Goal: Information Seeking & Learning: Learn about a topic

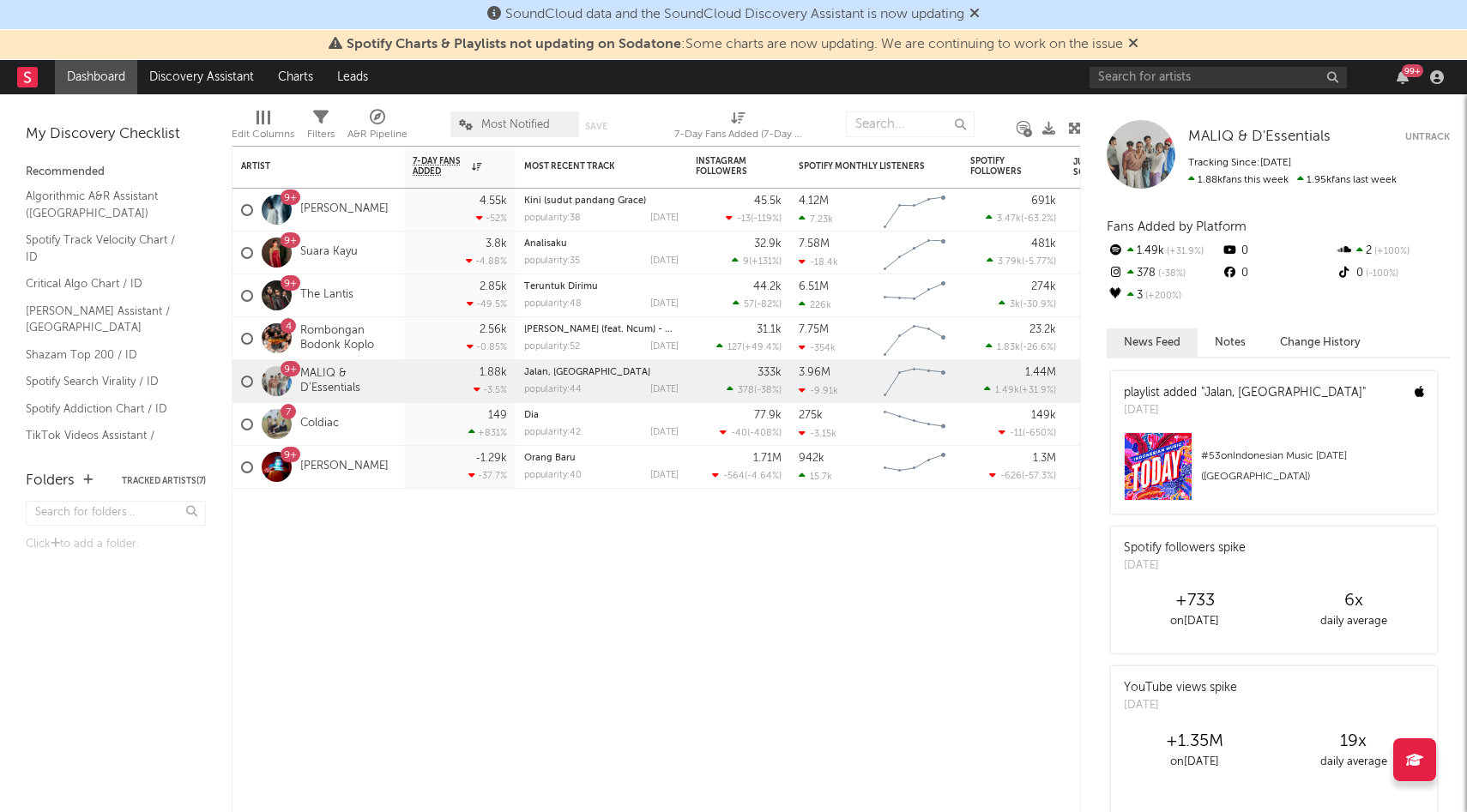
click at [1138, 43] on icon at bounding box center [1133, 43] width 11 height 13
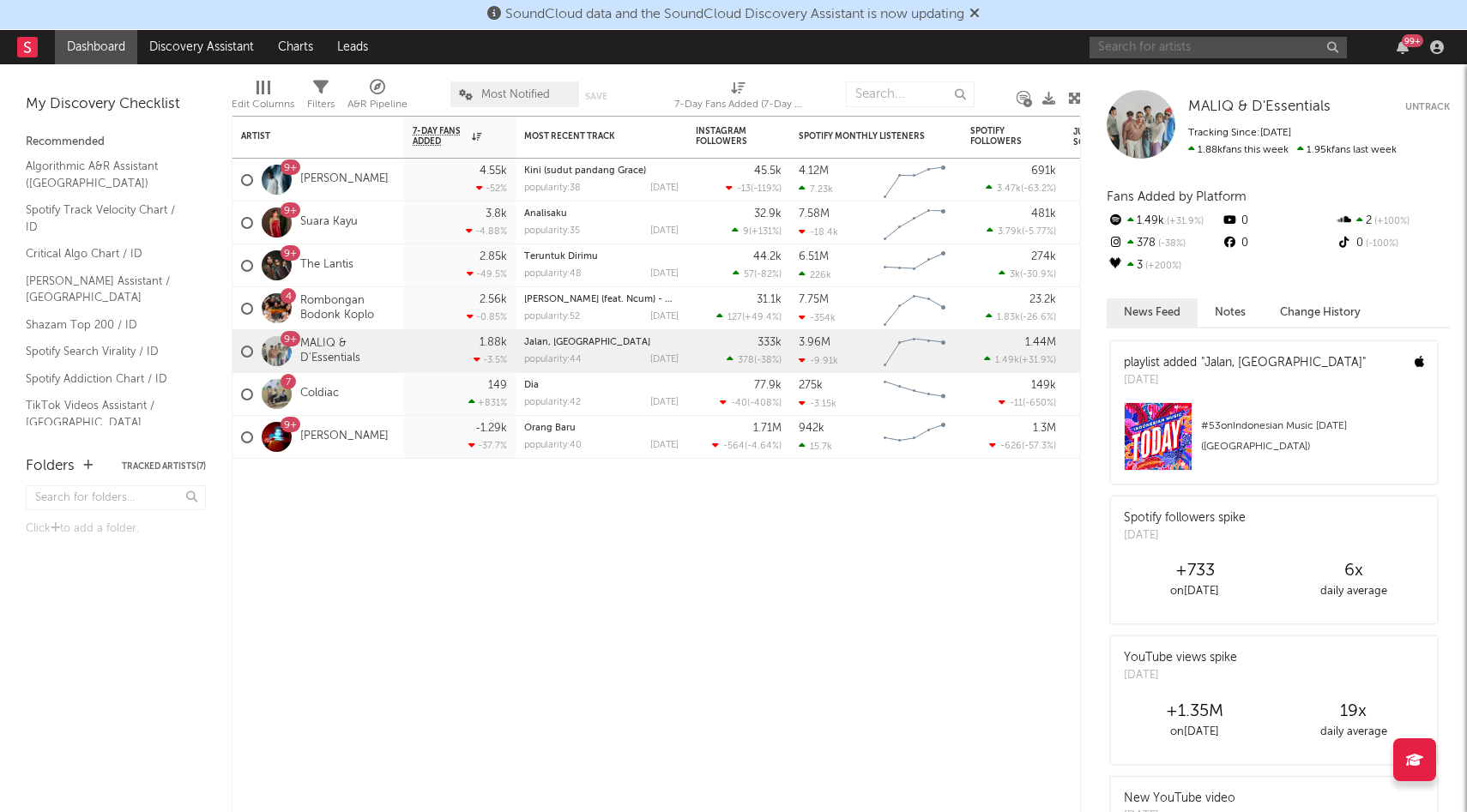
click at [1149, 37] on input "text" at bounding box center [1218, 48] width 257 height 21
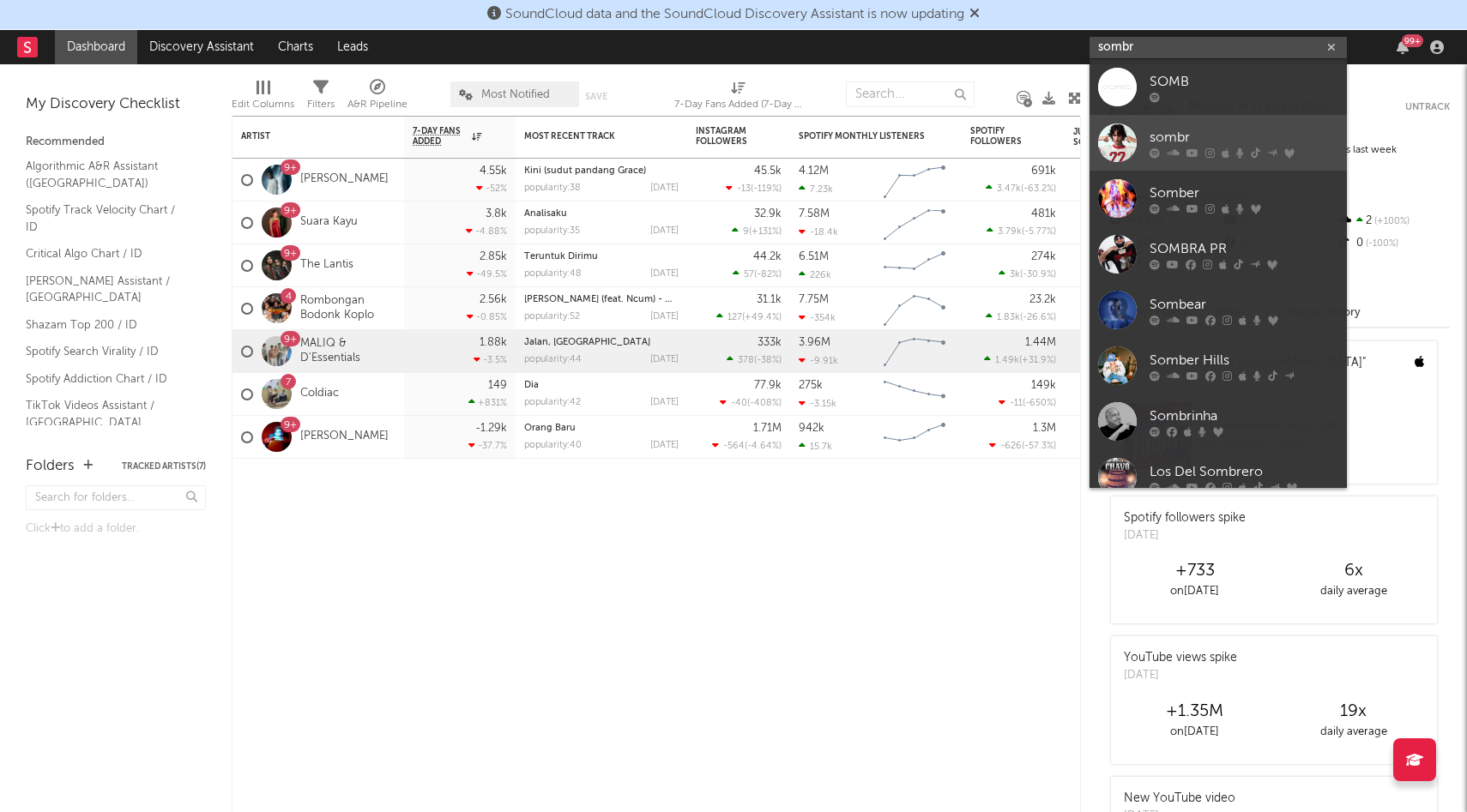
type input "sombr"
click at [1126, 141] on div at bounding box center [1117, 142] width 38 height 38
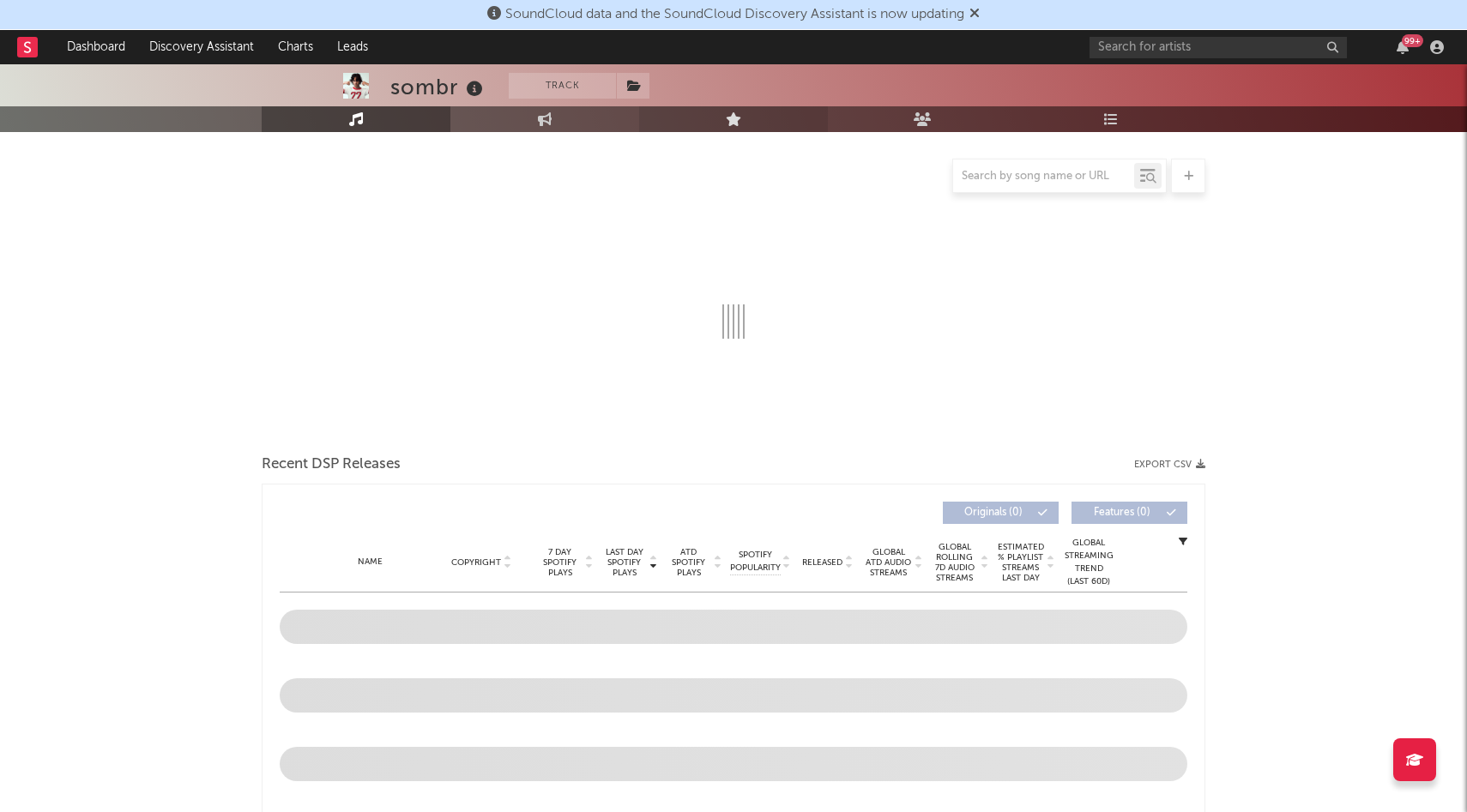
scroll to position [183, 0]
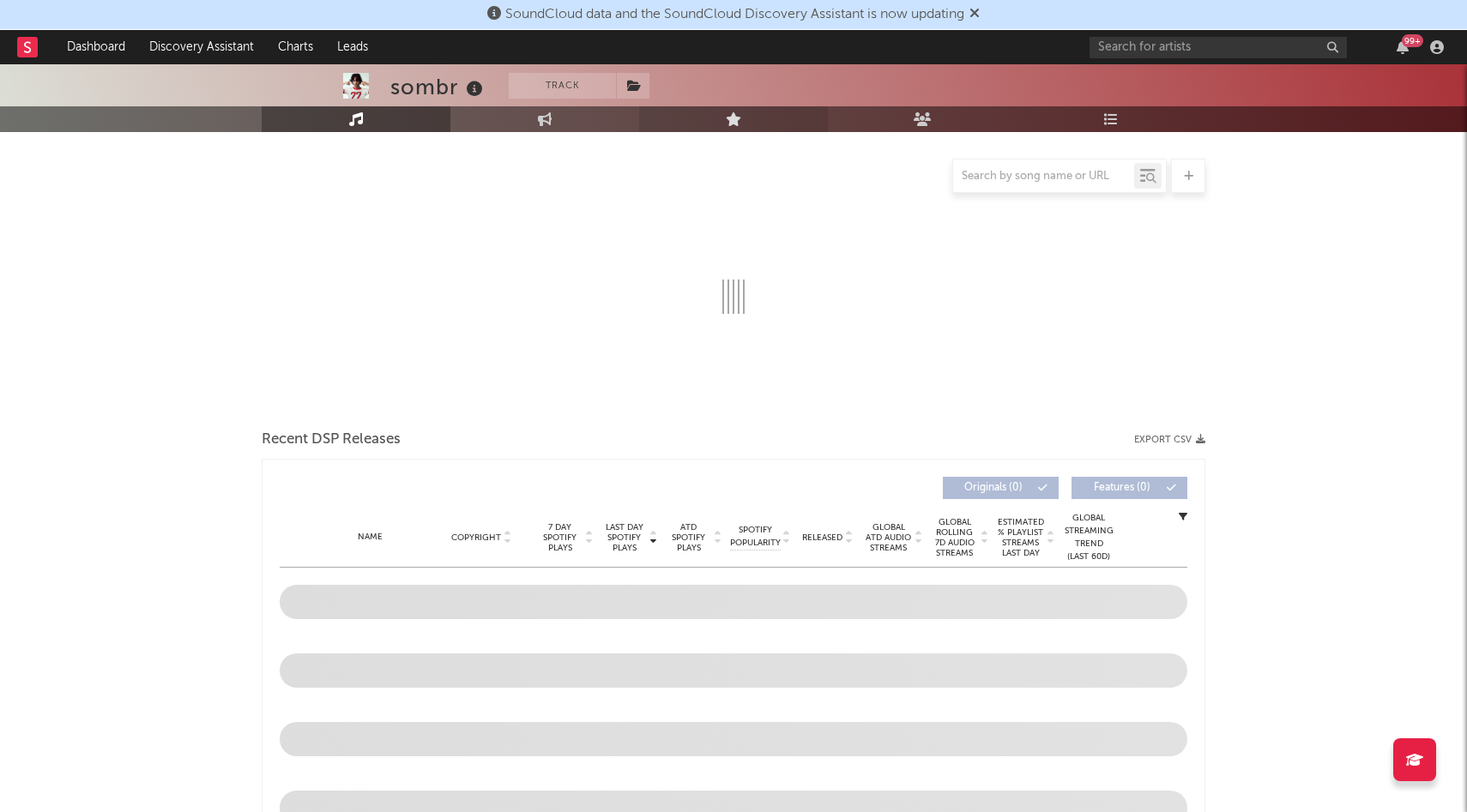
select select "6m"
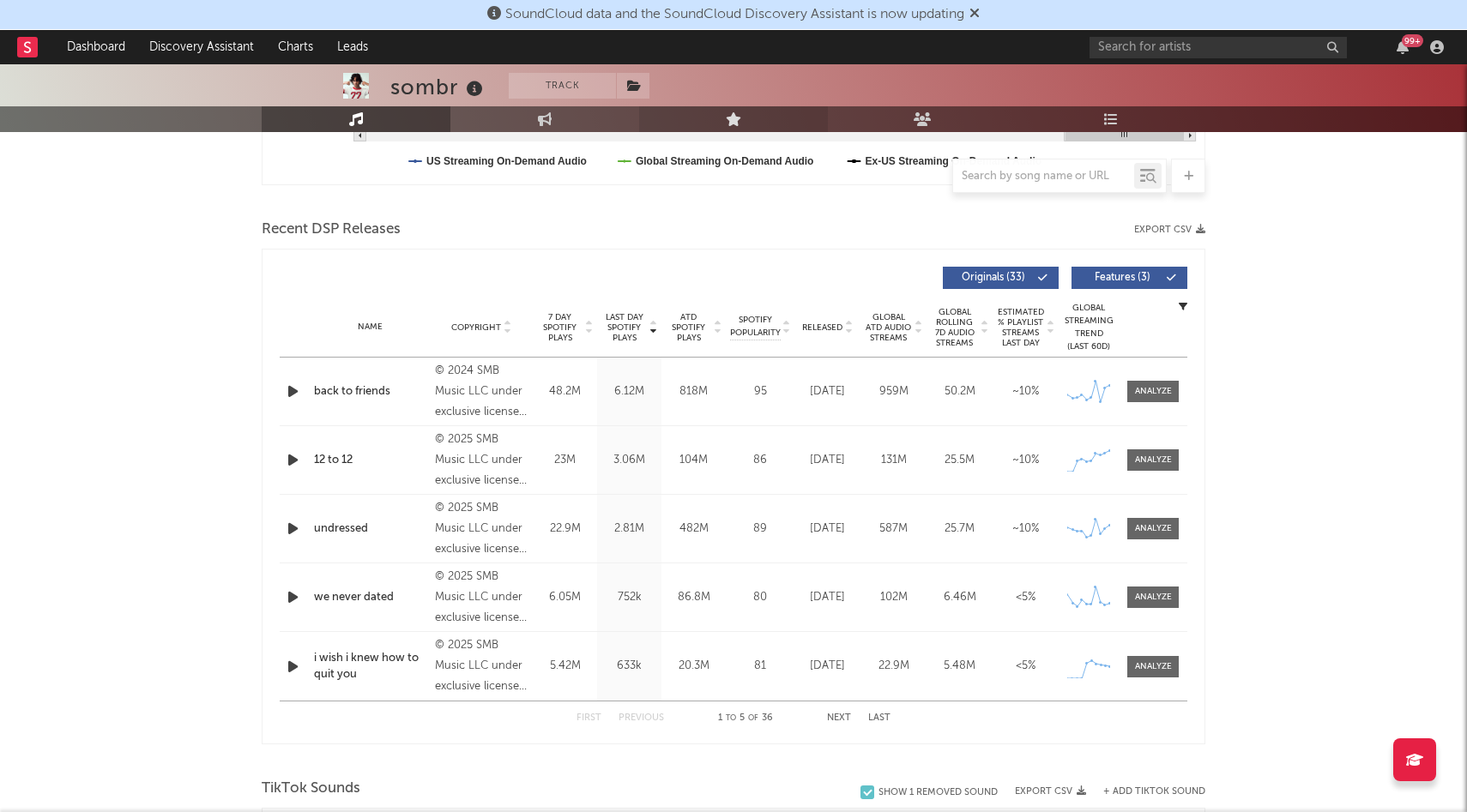
scroll to position [0, 0]
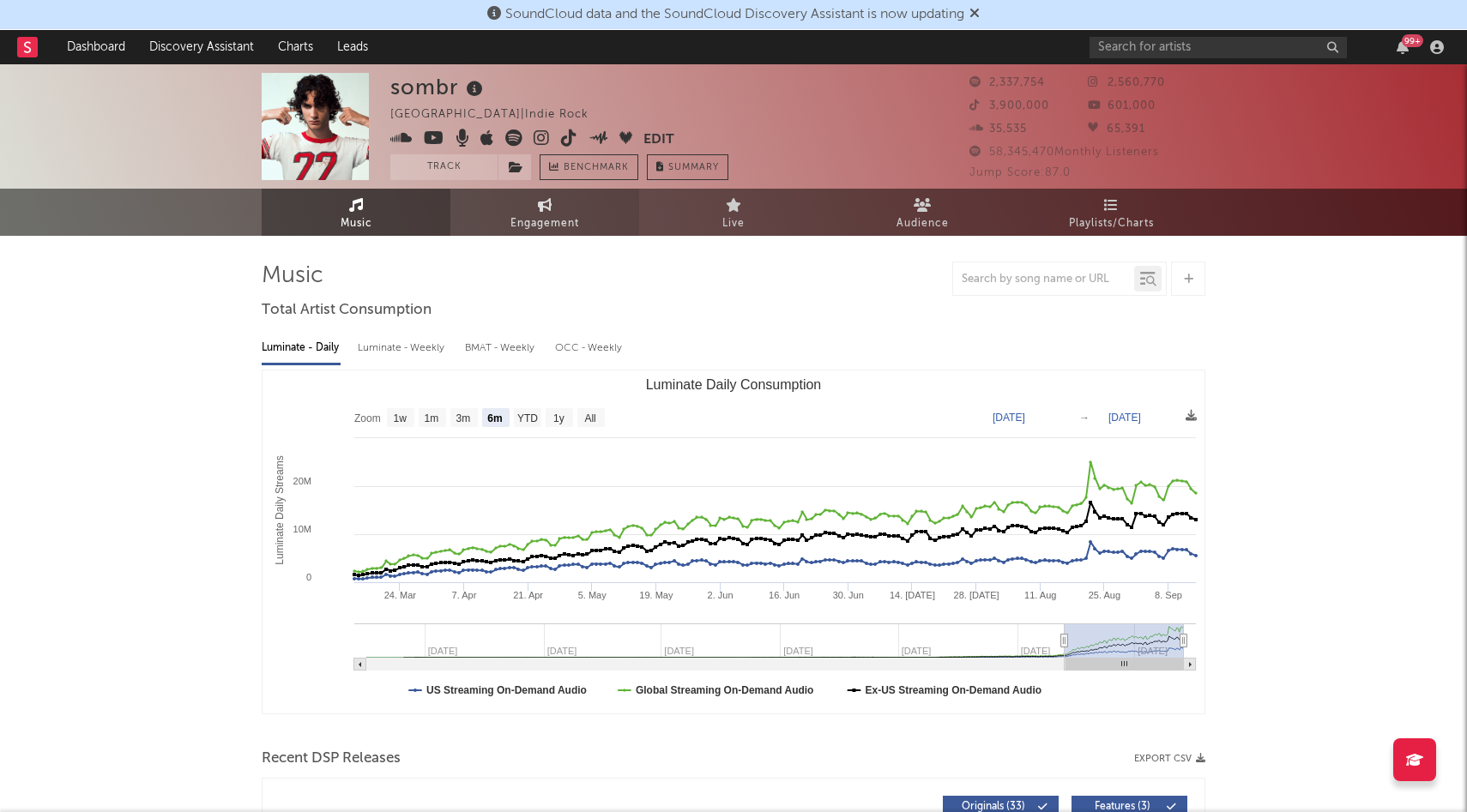
click at [571, 214] on span "Engagement" at bounding box center [545, 224] width 69 height 21
select select "1w"
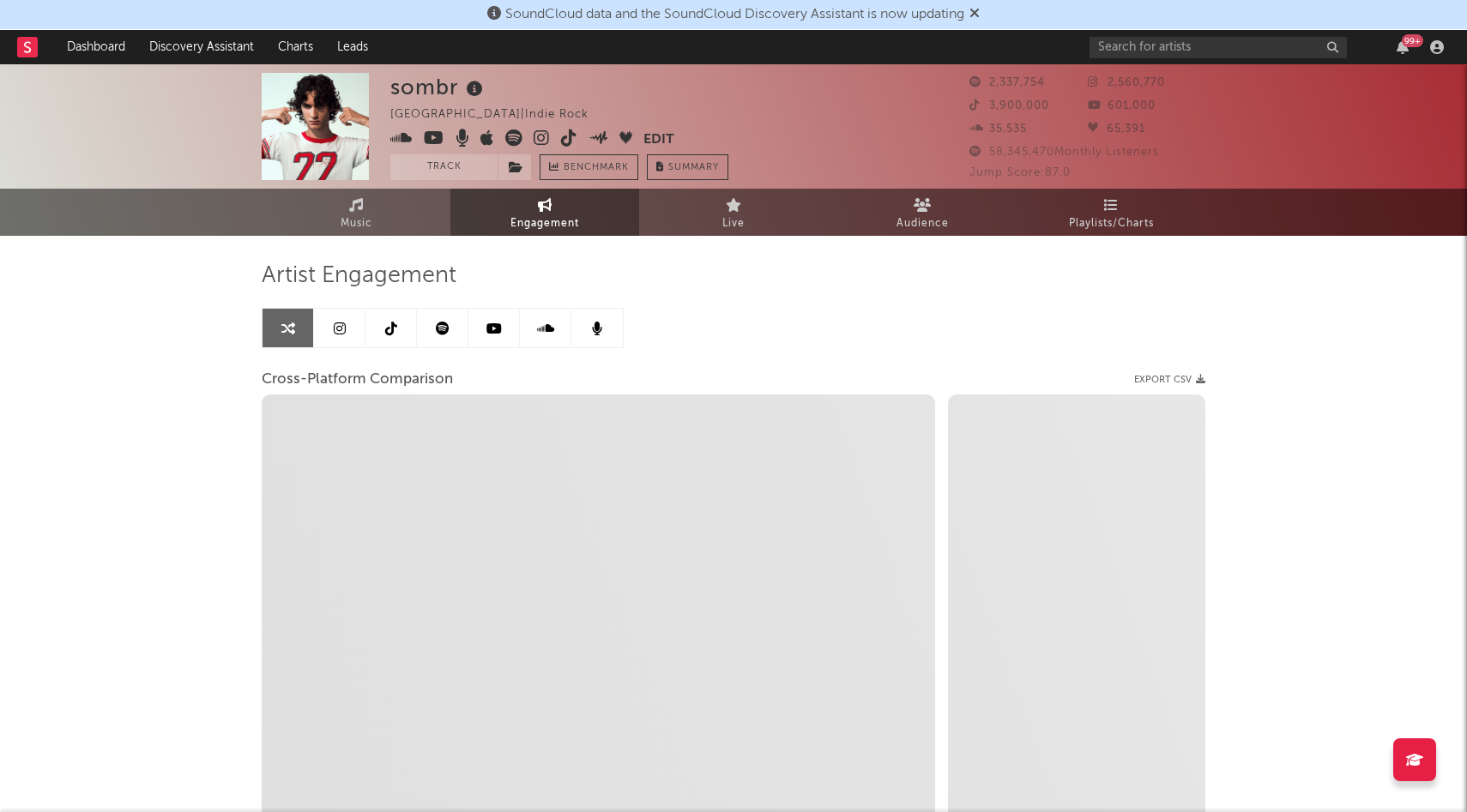
click at [387, 332] on icon at bounding box center [391, 329] width 12 height 13
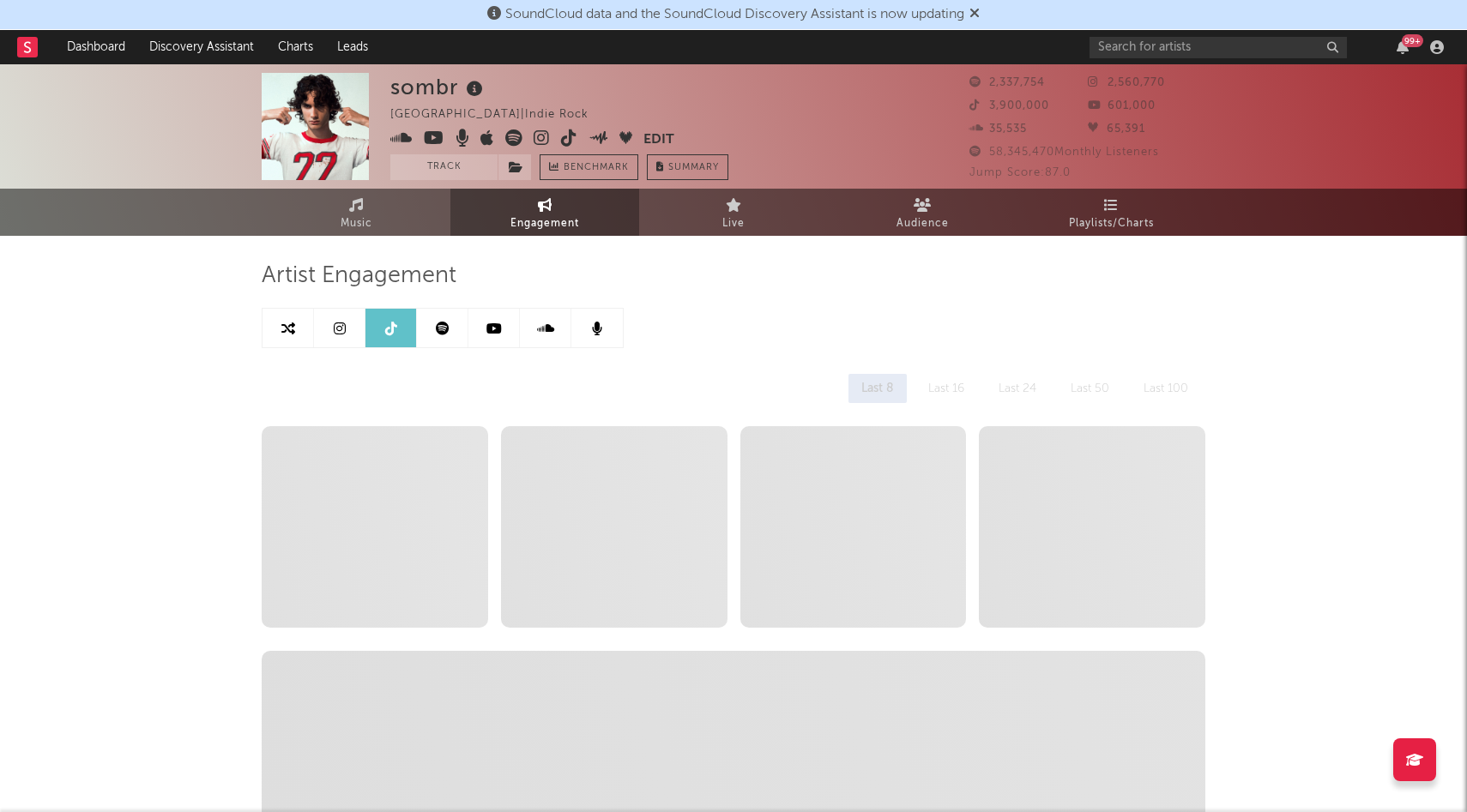
select select "6m"
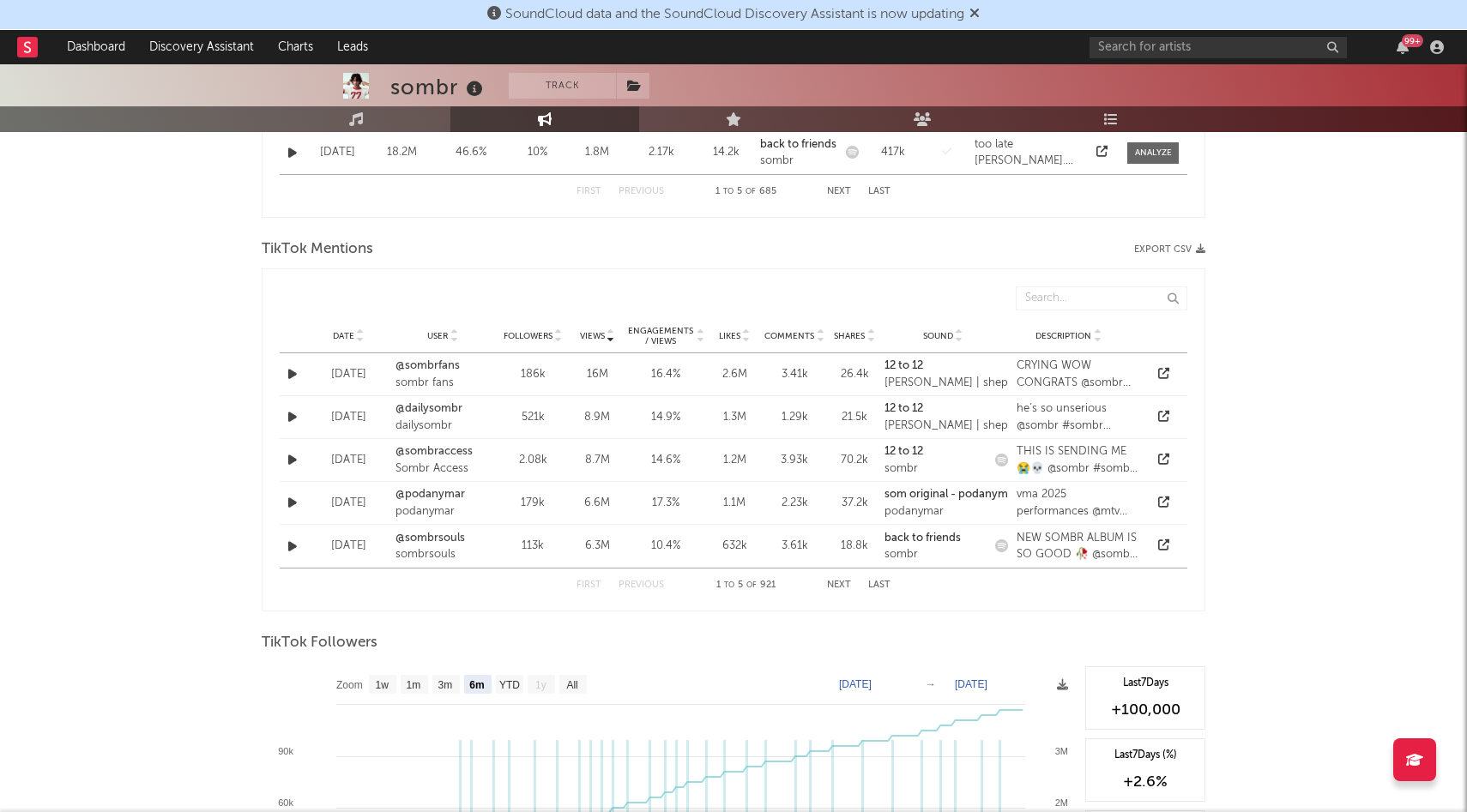
scroll to position [1160, 0]
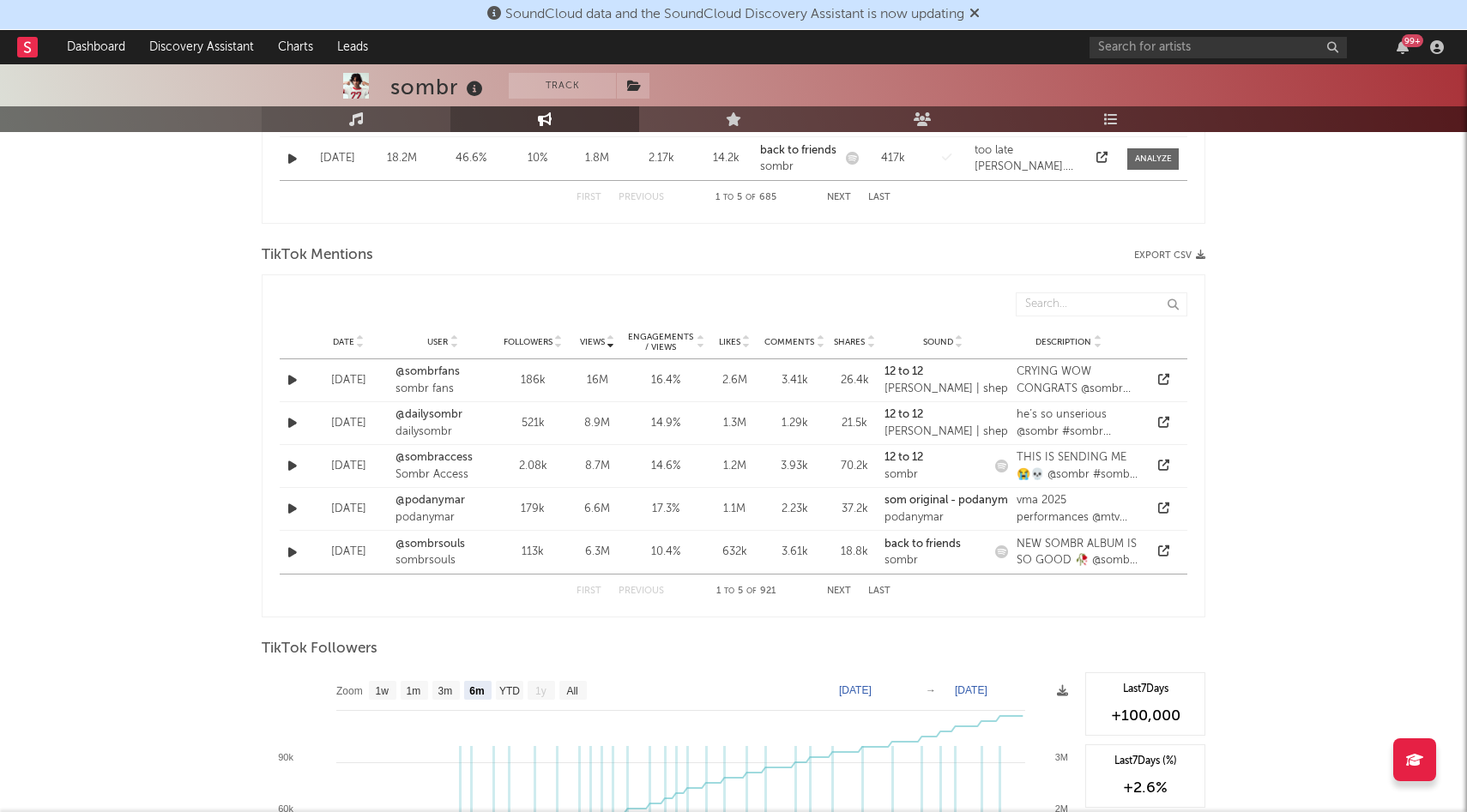
click at [378, 120] on link "Music" at bounding box center [356, 118] width 188 height 26
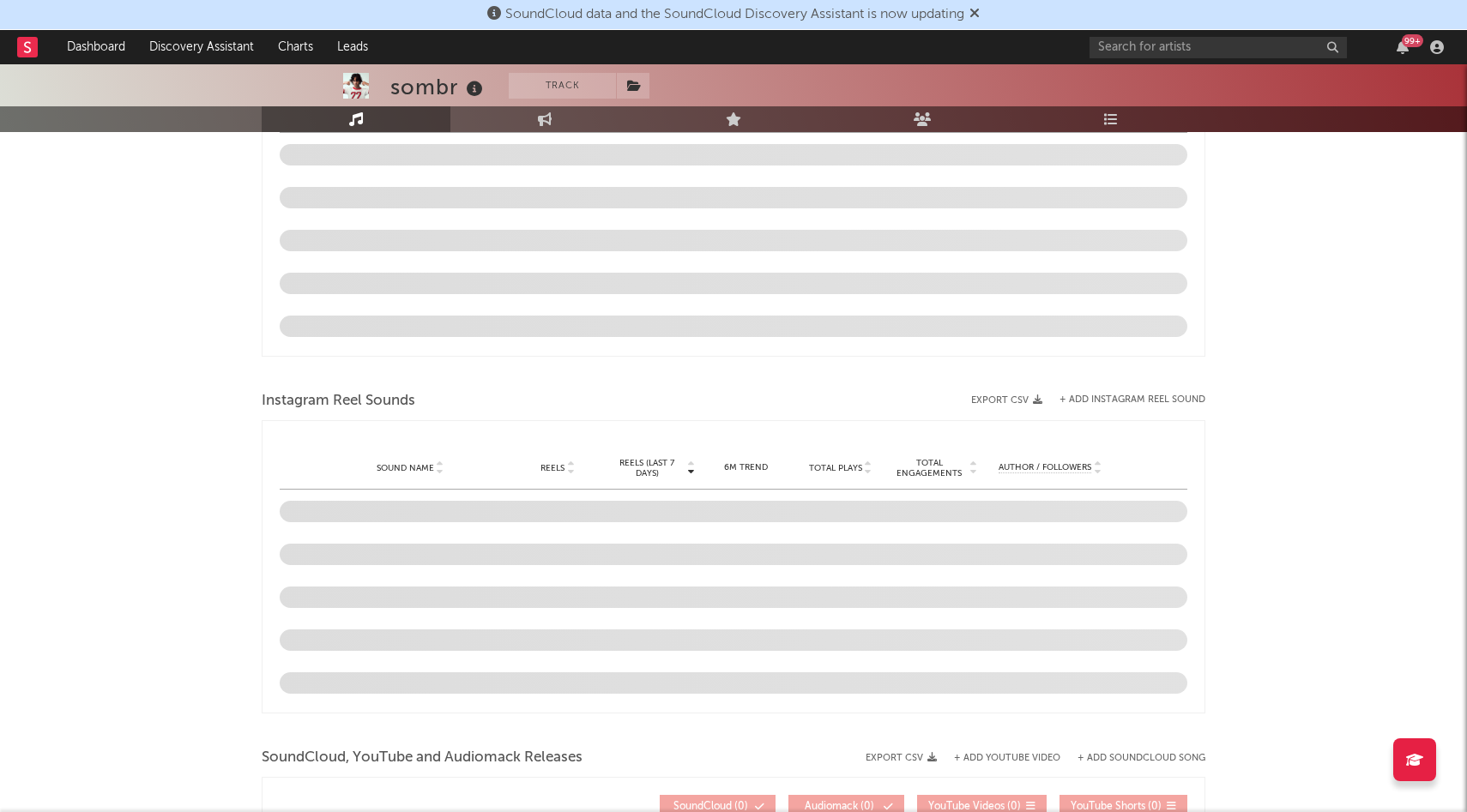
select select "6m"
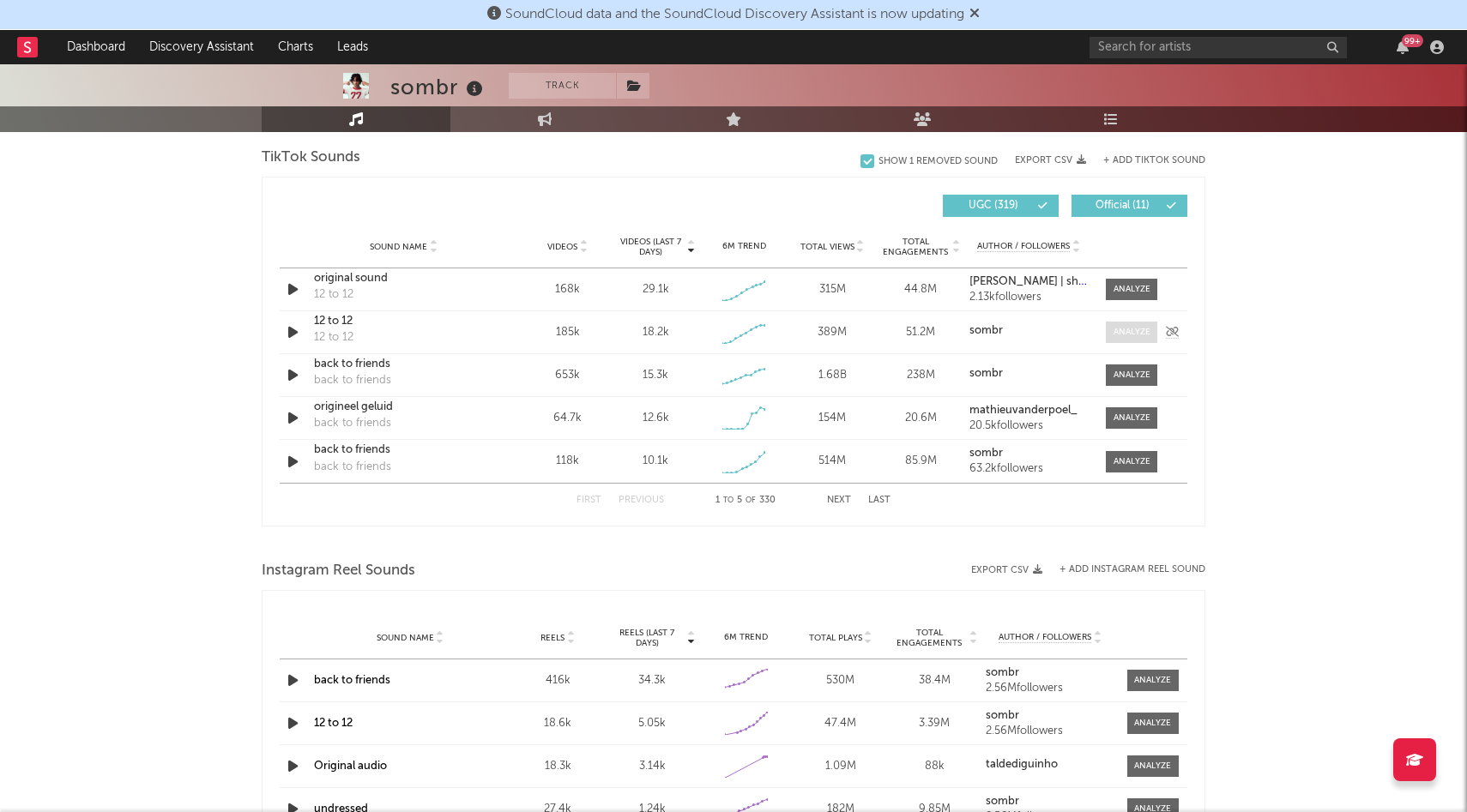
click at [1136, 332] on div at bounding box center [1132, 331] width 37 height 12
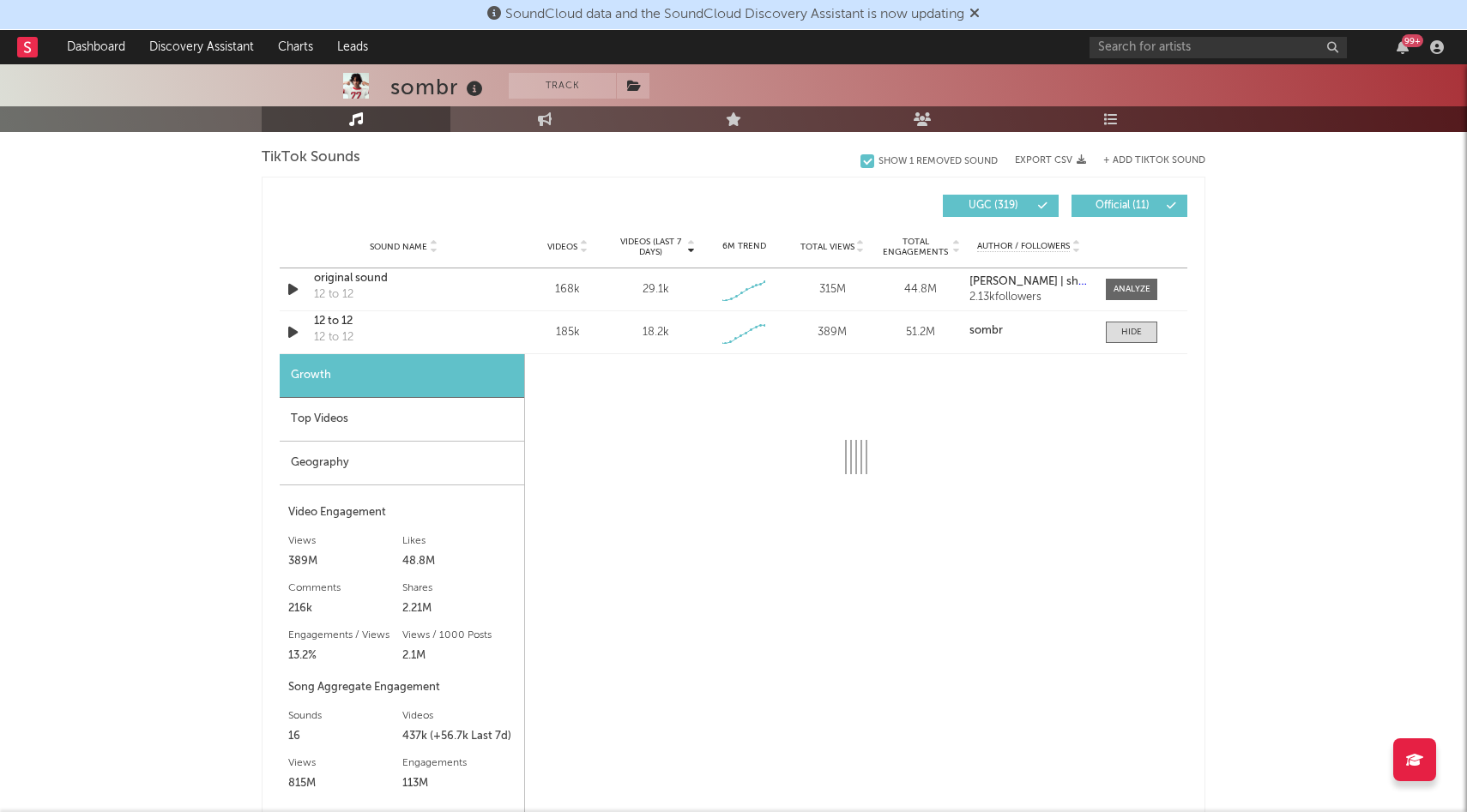
select select "1w"
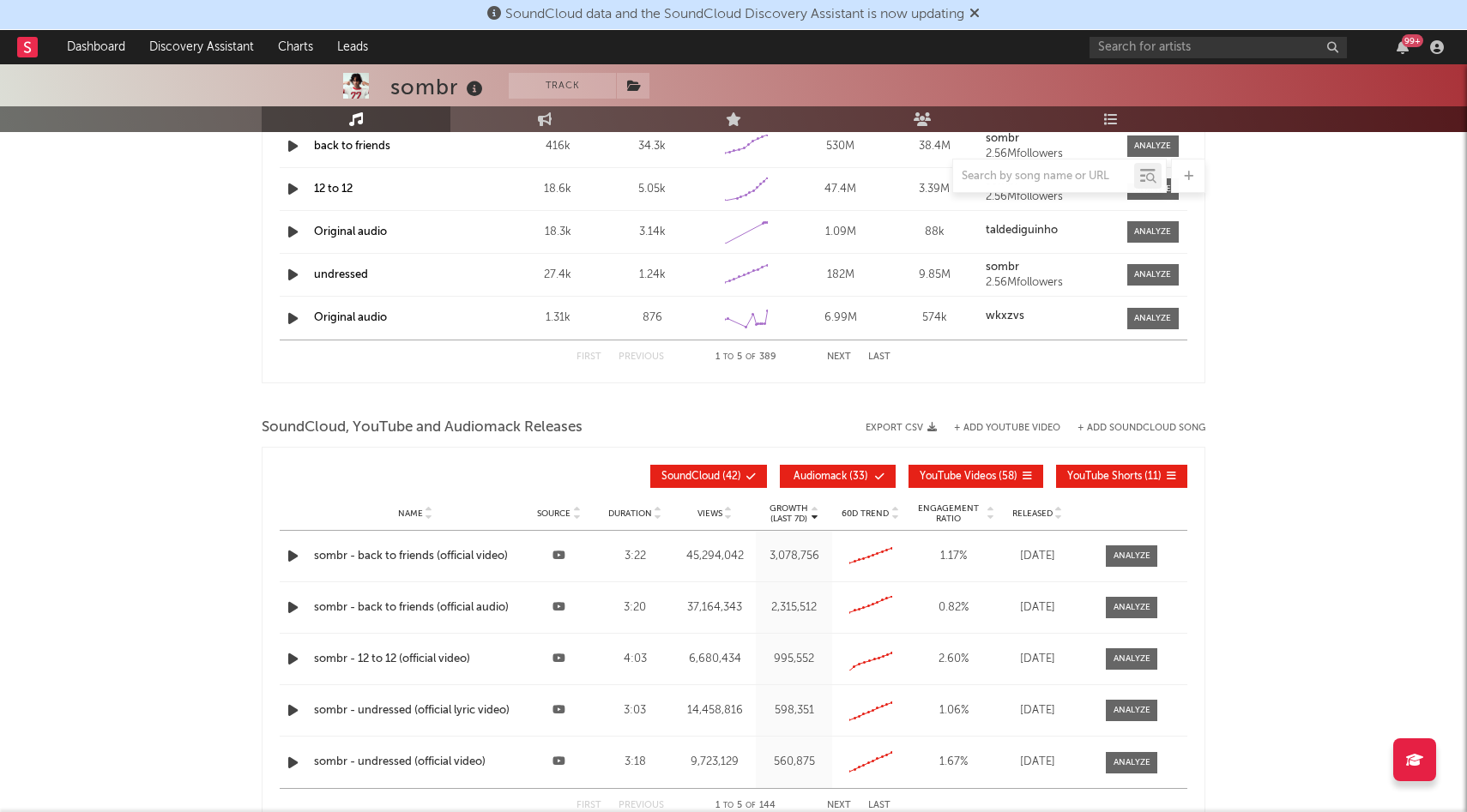
scroll to position [2315, 0]
